Goal: Check status: Check status

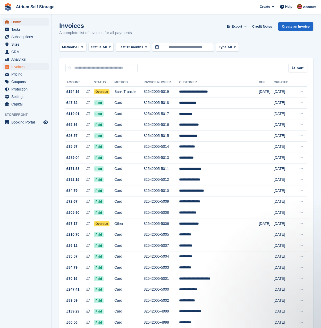
click at [23, 23] on span "Home" at bounding box center [26, 21] width 31 height 7
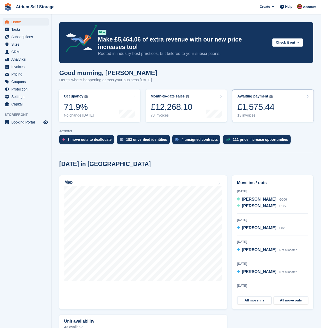
click at [273, 105] on link "Awaiting payment The total outstanding balance on all open invoices. £1,575.44 …" at bounding box center [273, 105] width 82 height 33
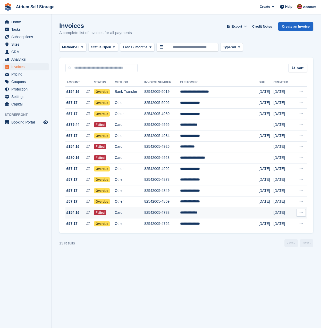
click at [209, 213] on td "**********" at bounding box center [219, 212] width 79 height 11
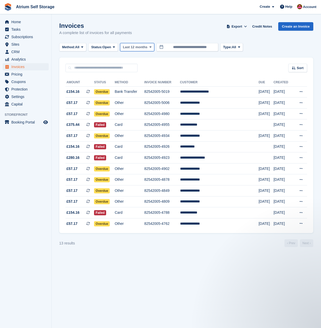
click at [152, 48] on span at bounding box center [150, 47] width 4 height 4
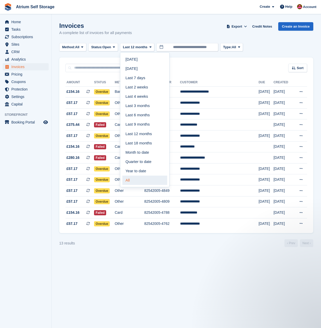
click at [143, 182] on link "All" at bounding box center [144, 179] width 45 height 9
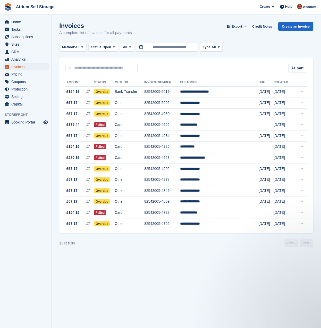
click at [22, 68] on span "Invoices" at bounding box center [26, 66] width 31 height 7
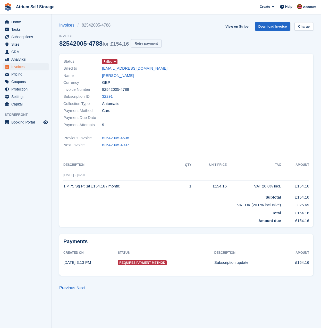
click at [159, 47] on button "Retry payment" at bounding box center [146, 43] width 30 height 9
